Goal: Contribute content: Contribute content

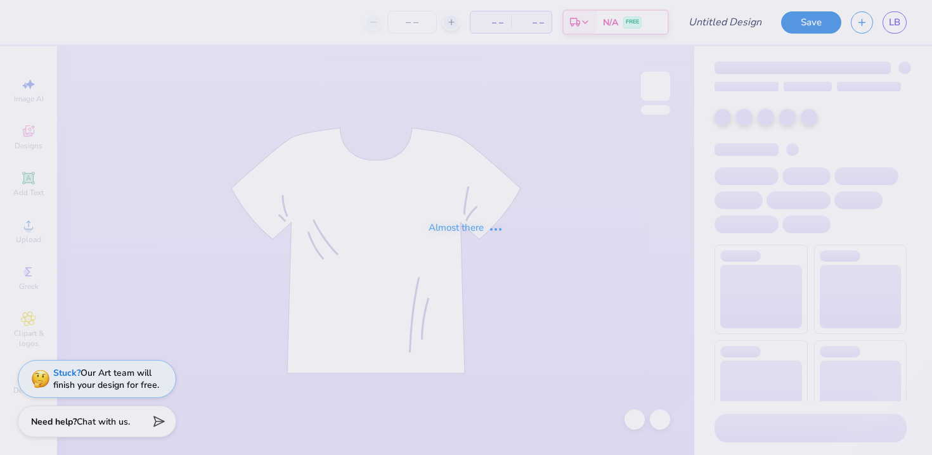
type input "hat draft"
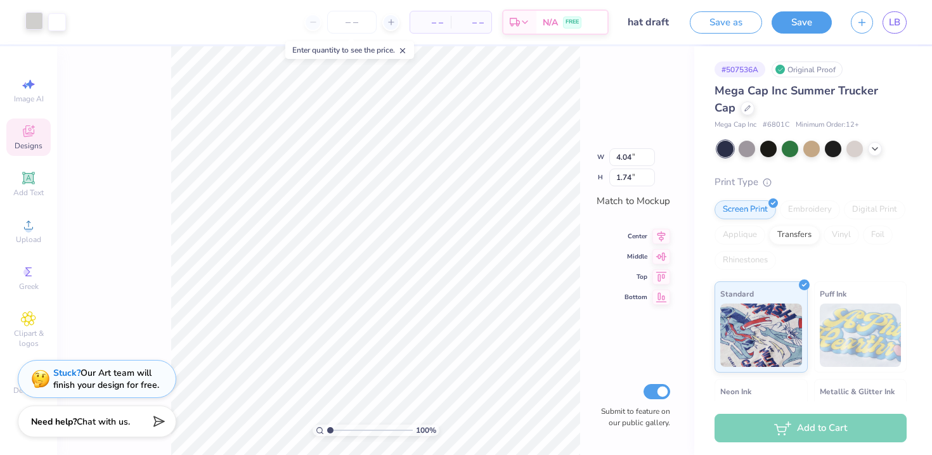
click at [34, 24] on div at bounding box center [34, 21] width 18 height 18
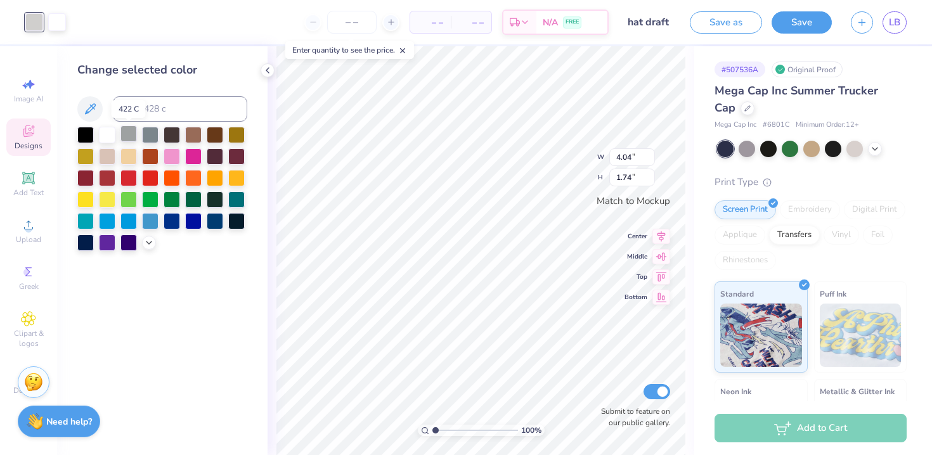
click at [124, 136] on div at bounding box center [128, 134] width 16 height 16
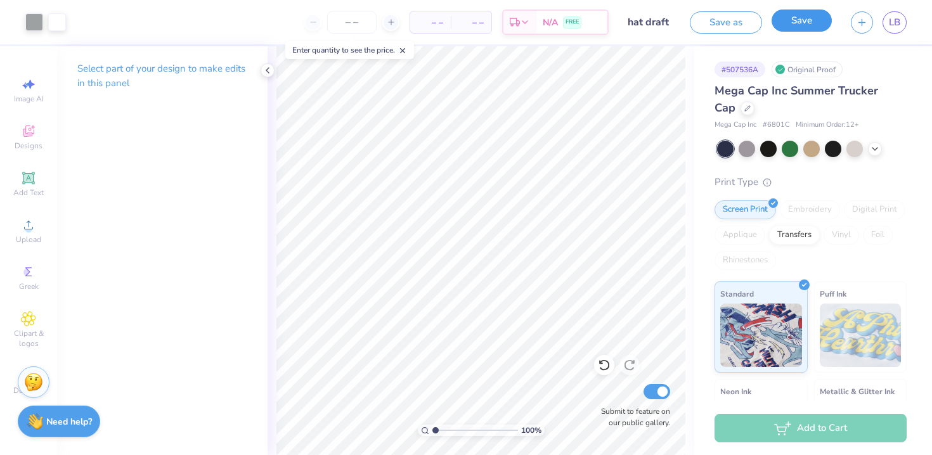
click at [795, 23] on button "Save" at bounding box center [801, 21] width 60 height 22
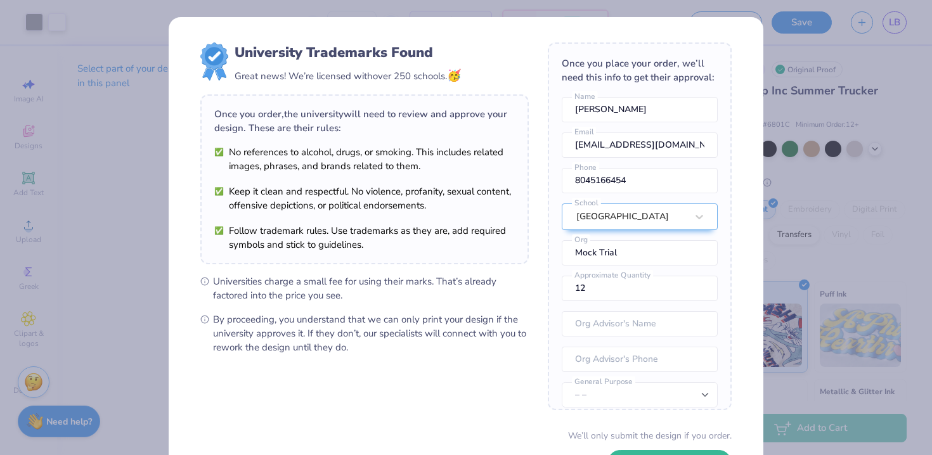
scroll to position [96, 0]
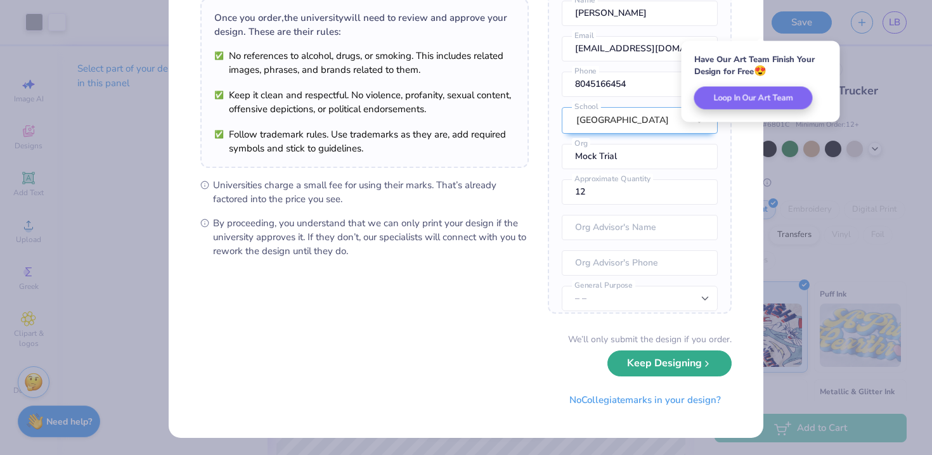
click at [716, 358] on button "Keep Designing" at bounding box center [669, 364] width 124 height 26
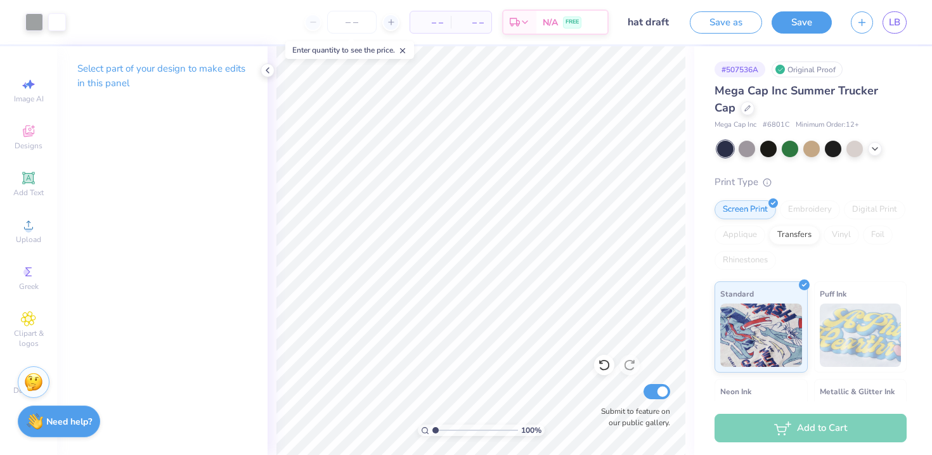
scroll to position [0, 0]
click at [887, 21] on link "LB" at bounding box center [894, 22] width 24 height 22
